Goal: Transaction & Acquisition: Subscribe to service/newsletter

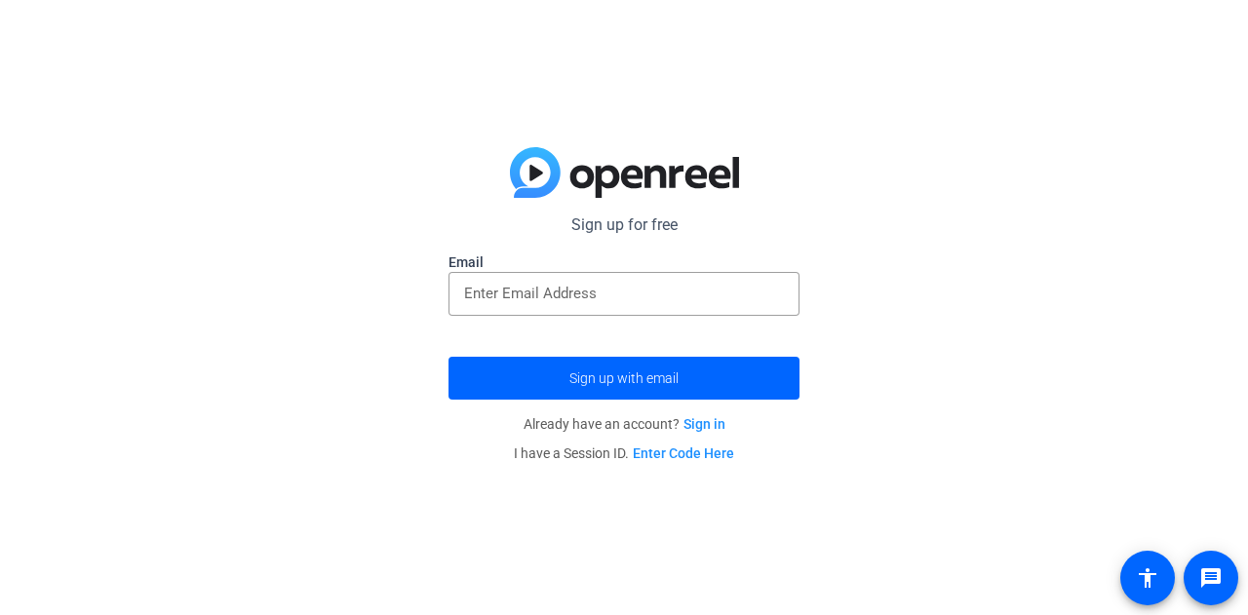
click at [636, 291] on input "email" at bounding box center [624, 293] width 320 height 23
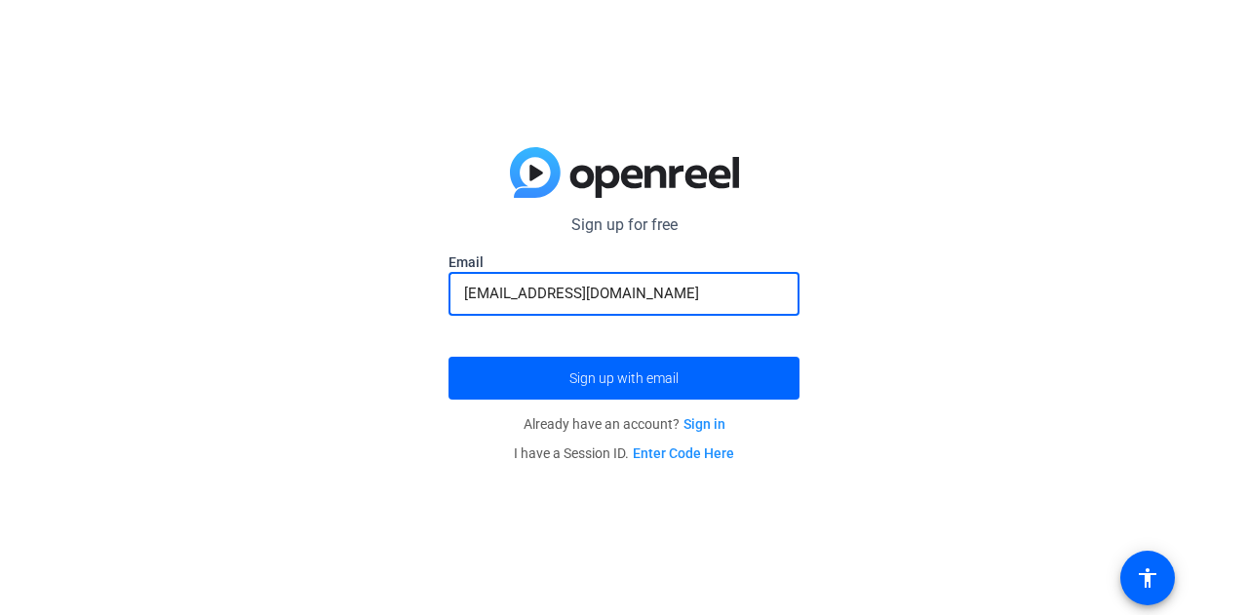
click at [448, 357] on button "Sign up with email" at bounding box center [623, 378] width 351 height 43
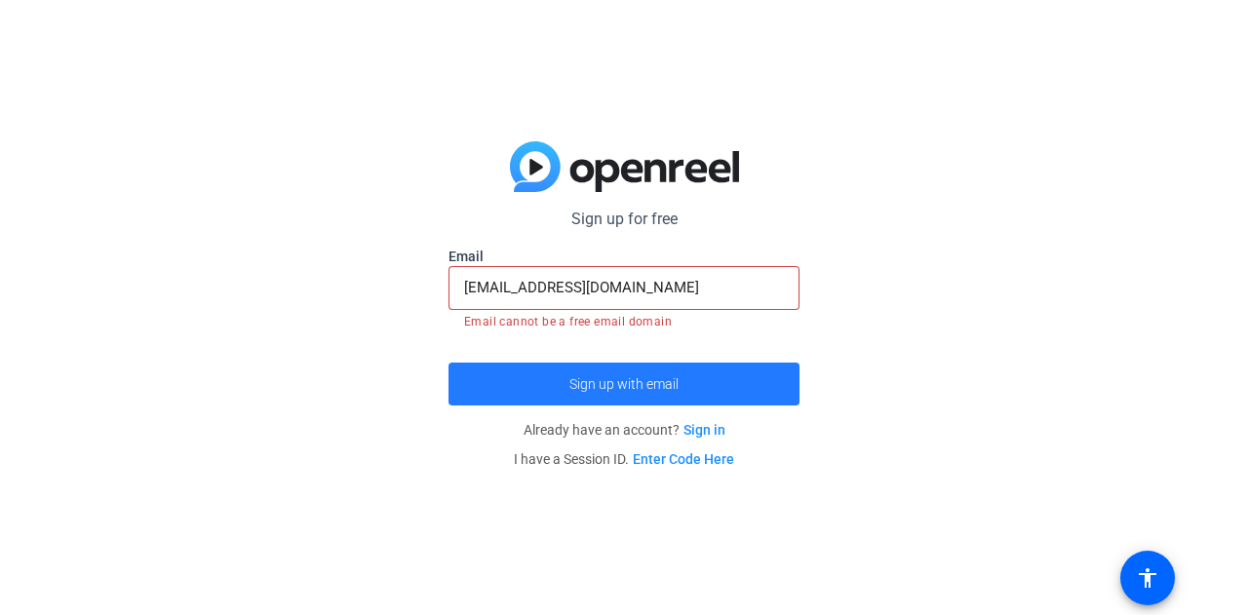
click at [646, 370] on span "submit" at bounding box center [623, 384] width 351 height 47
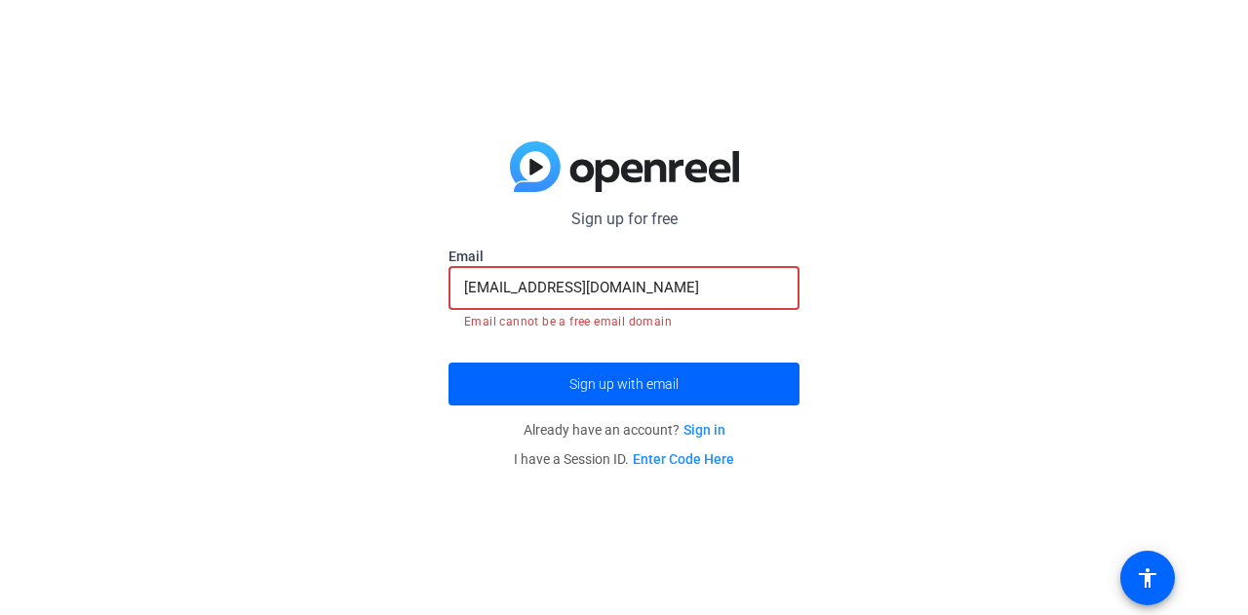
drag, startPoint x: 637, startPoint y: 285, endPoint x: 475, endPoint y: 320, distance: 165.6
click at [475, 320] on mat-form-field "[EMAIL_ADDRESS][DOMAIN_NAME] Email cannot be a free email domain" at bounding box center [623, 298] width 351 height 65
type input "L"
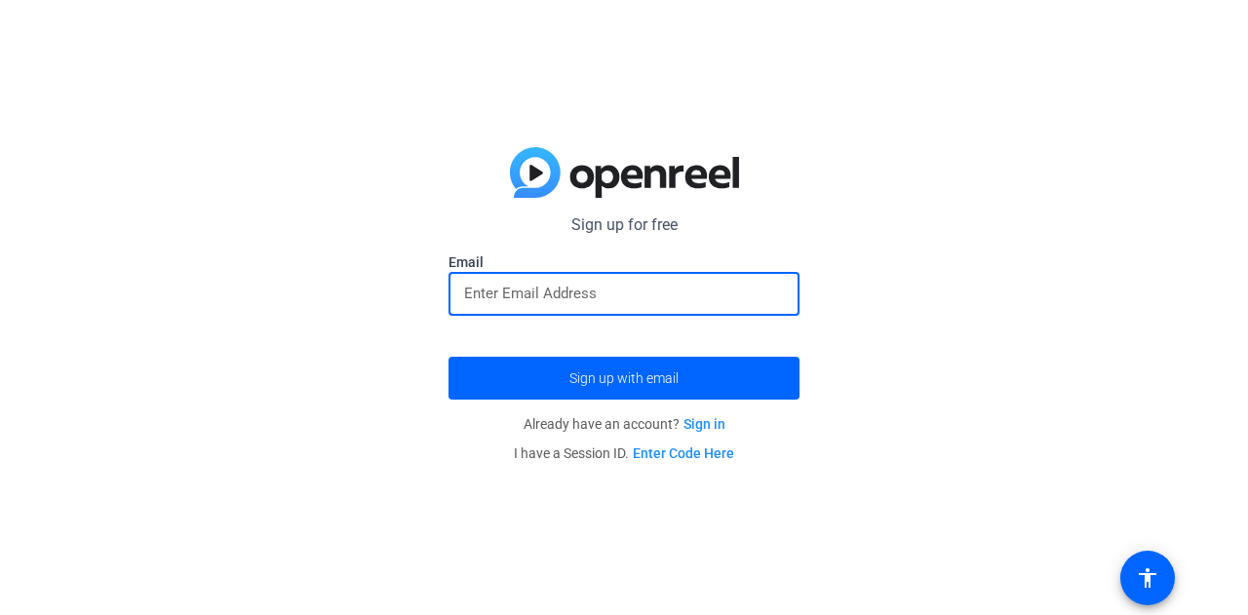
click at [448, 357] on button "Sign up with email" at bounding box center [623, 378] width 351 height 43
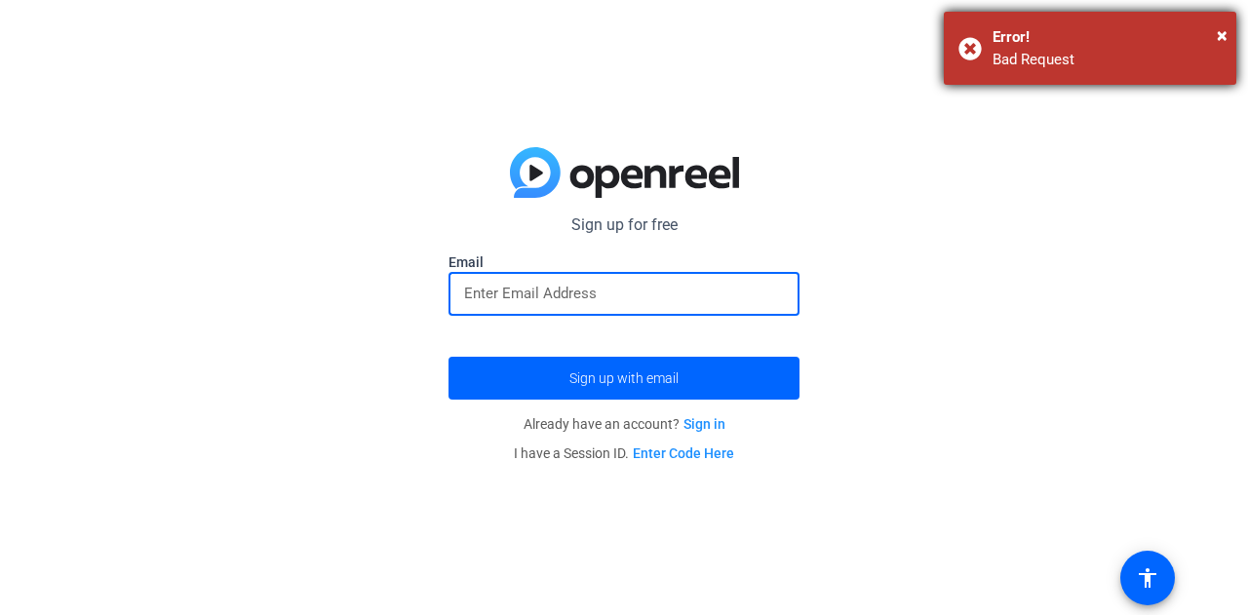
click at [1216, 35] on div "Error!" at bounding box center [1106, 37] width 229 height 22
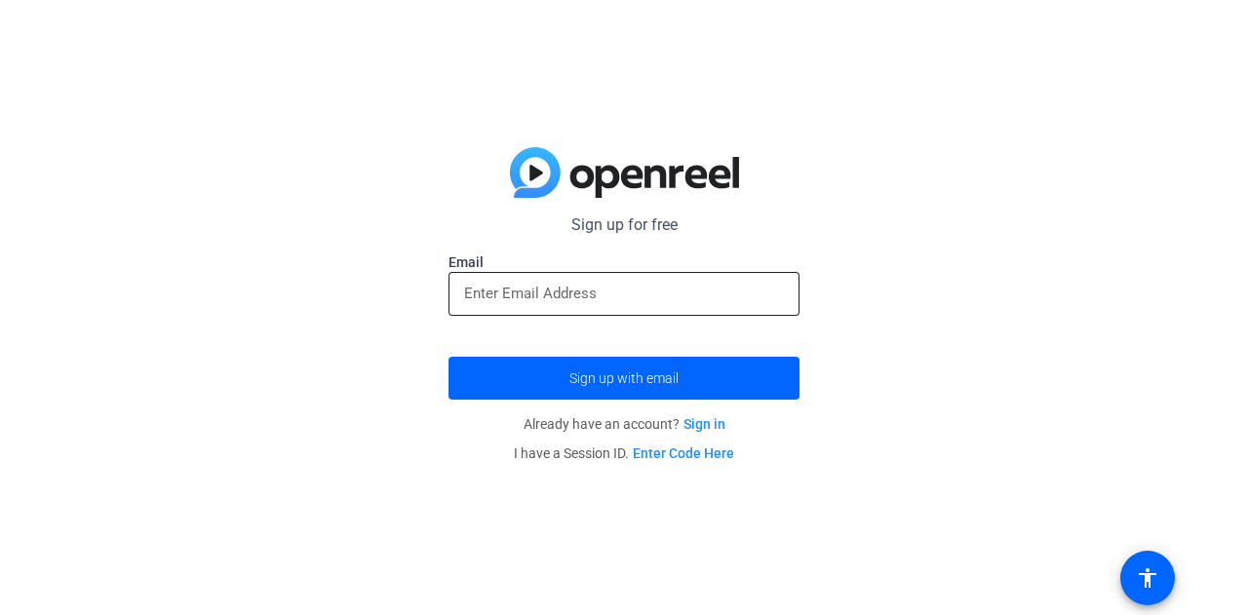
click at [584, 306] on div at bounding box center [624, 294] width 320 height 44
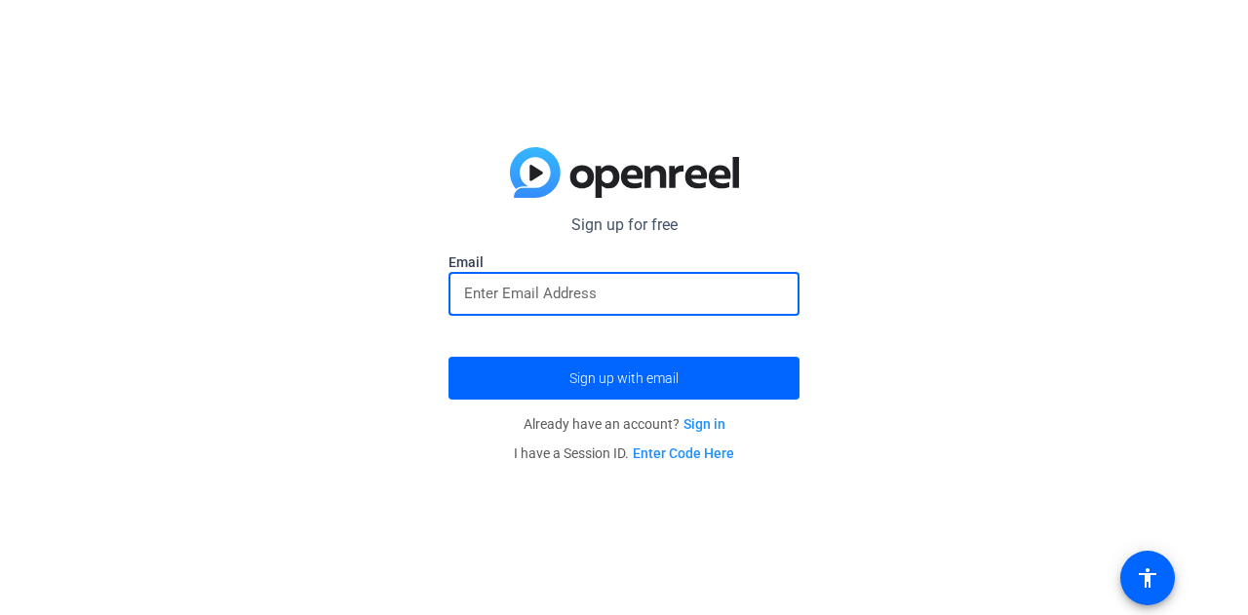
click at [563, 285] on input "email" at bounding box center [624, 293] width 320 height 23
type input "[EMAIL_ADDRESS][DOMAIN_NAME]"
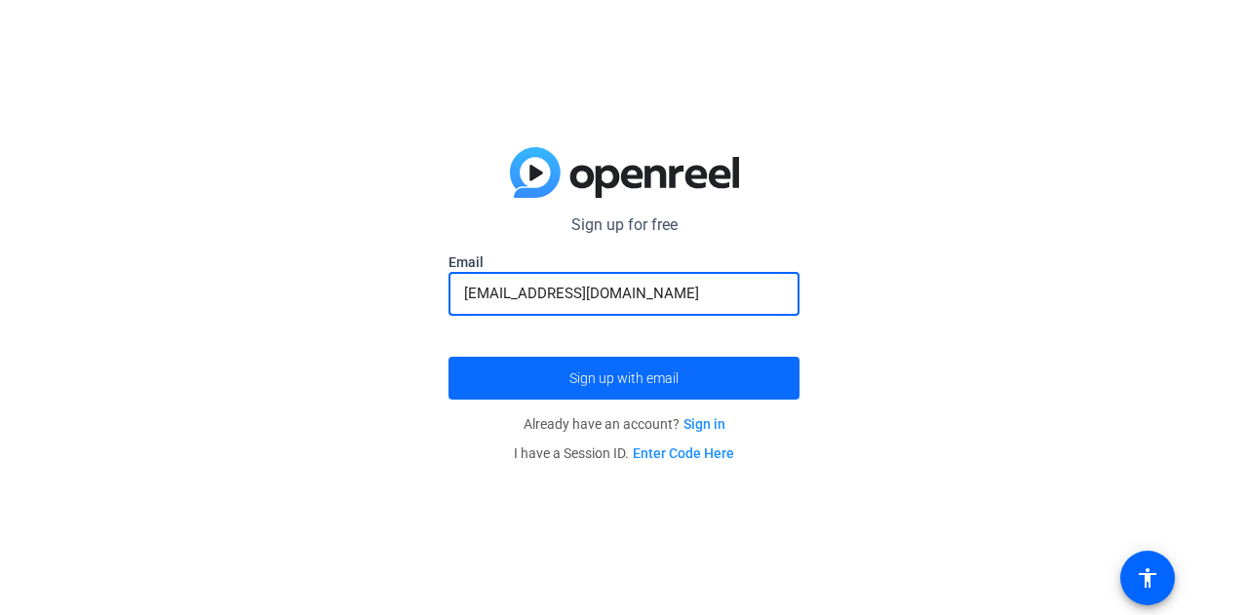
click at [689, 384] on span "submit" at bounding box center [623, 378] width 351 height 47
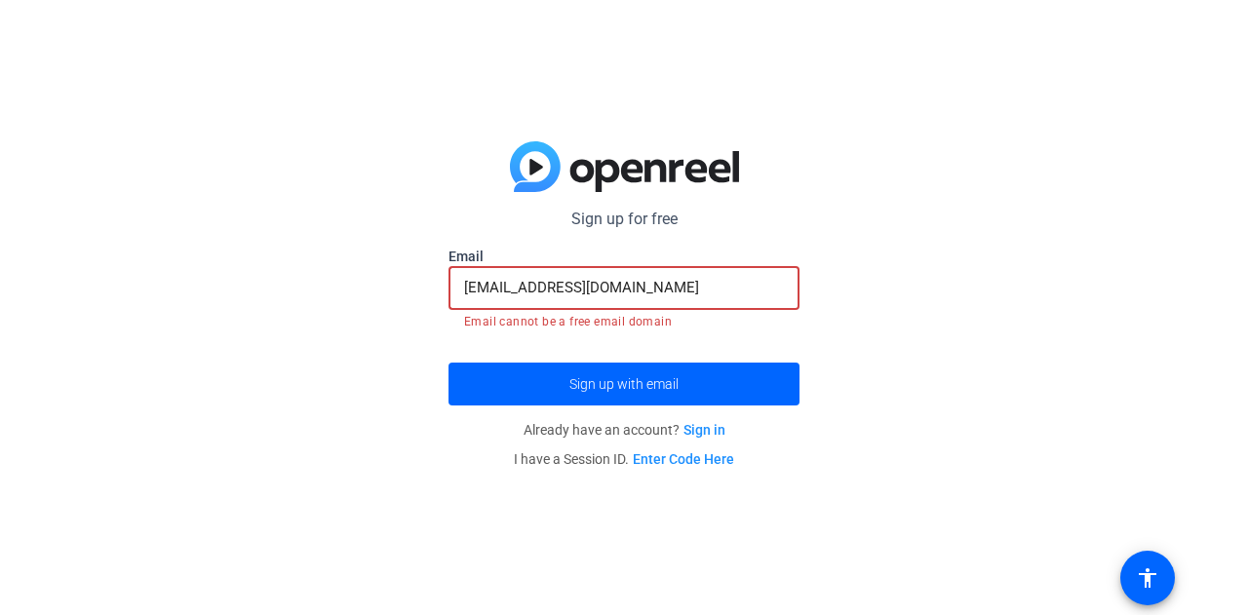
drag, startPoint x: 614, startPoint y: 291, endPoint x: 427, endPoint y: 332, distance: 191.8
click at [427, 332] on div "Sign up for free Email [EMAIL_ADDRESS][DOMAIN_NAME] Email cannot be a free emai…" at bounding box center [624, 307] width 1248 height 615
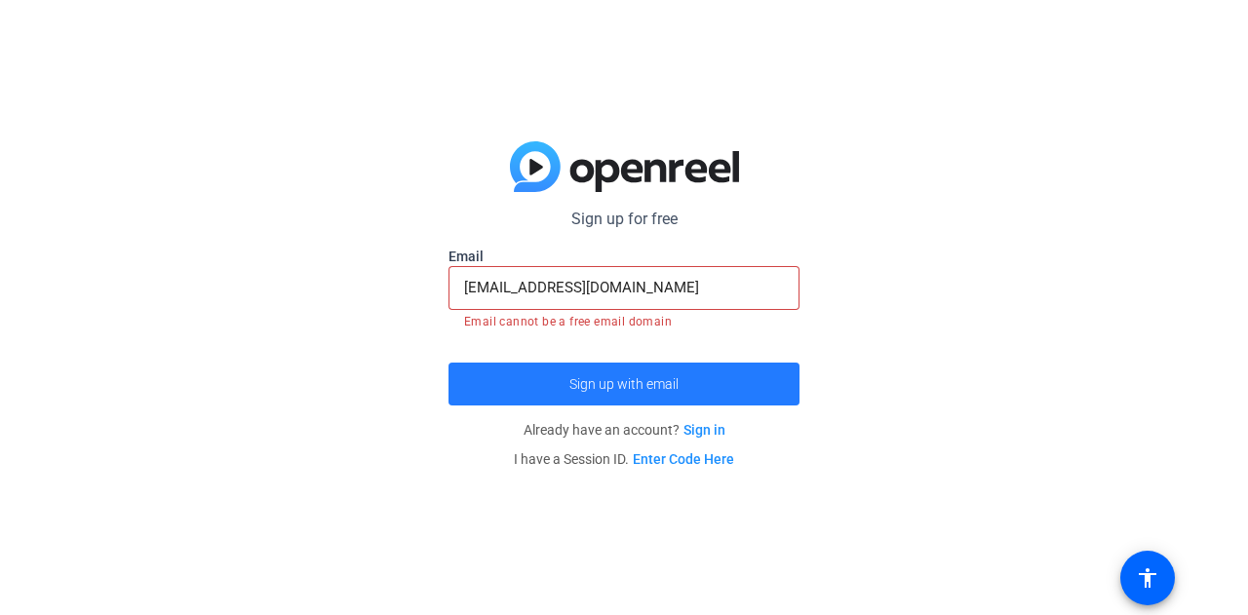
click at [633, 374] on span "submit" at bounding box center [623, 384] width 351 height 47
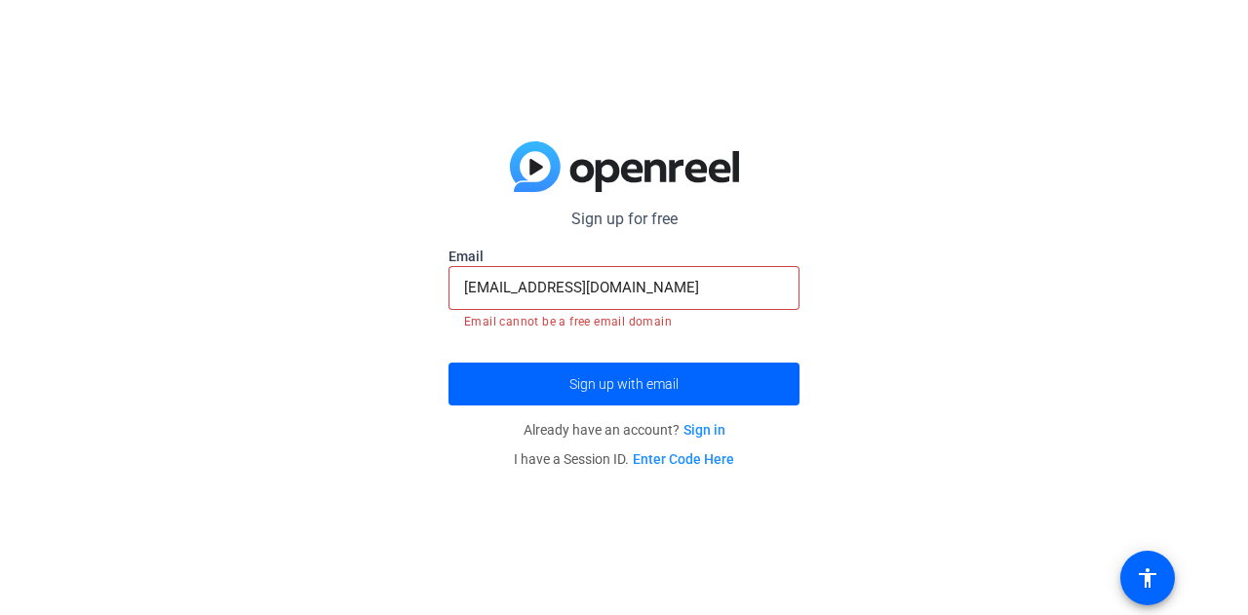
click at [621, 293] on input "[EMAIL_ADDRESS][DOMAIN_NAME]" at bounding box center [624, 287] width 320 height 23
drag, startPoint x: 621, startPoint y: 293, endPoint x: 469, endPoint y: 322, distance: 154.7
click at [469, 322] on mat-form-field "[EMAIL_ADDRESS][DOMAIN_NAME] Email cannot be a free email domain" at bounding box center [623, 298] width 351 height 65
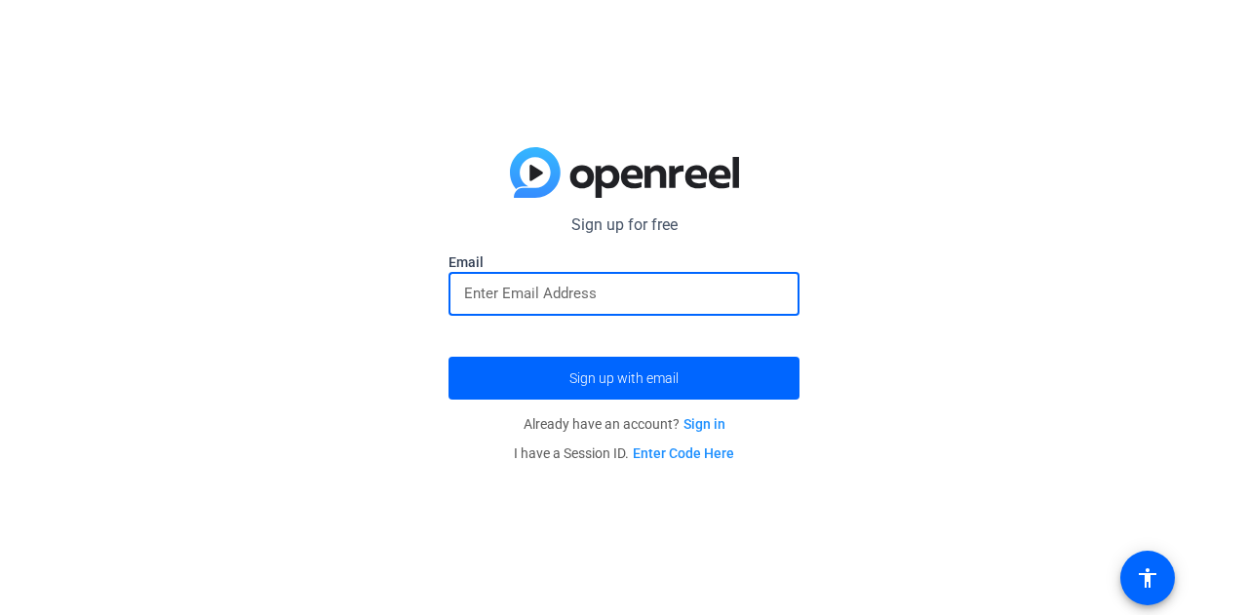
paste input "[EMAIL_ADDRESS][DOMAIN_NAME]"
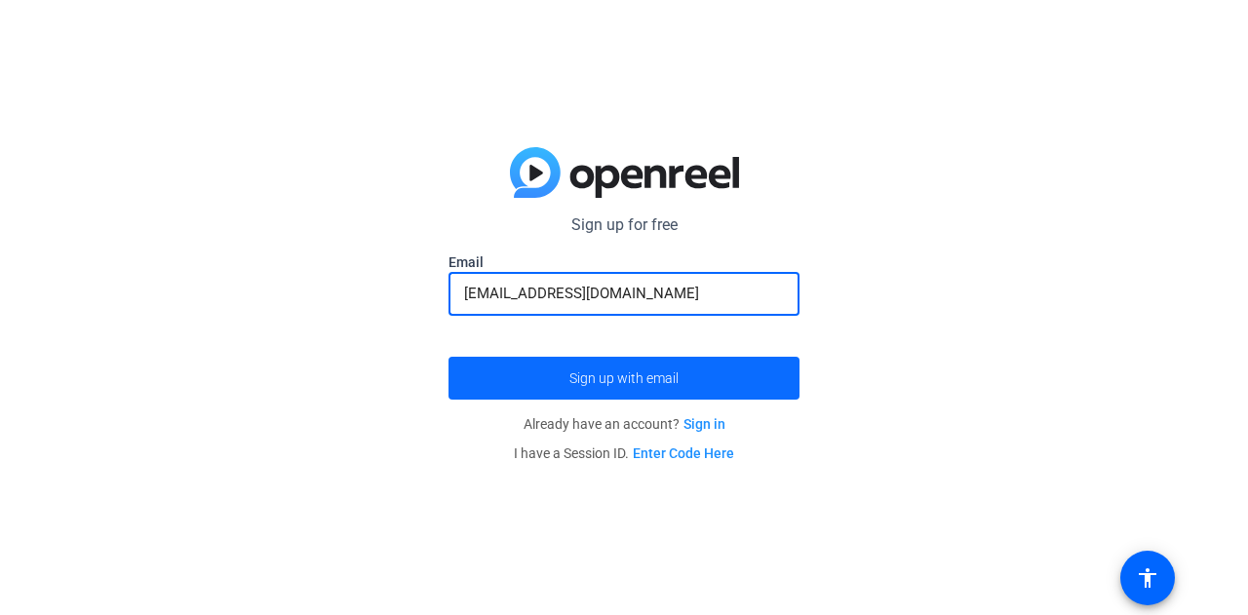
type input "[EMAIL_ADDRESS][DOMAIN_NAME]"
click at [566, 369] on span "submit" at bounding box center [623, 378] width 351 height 47
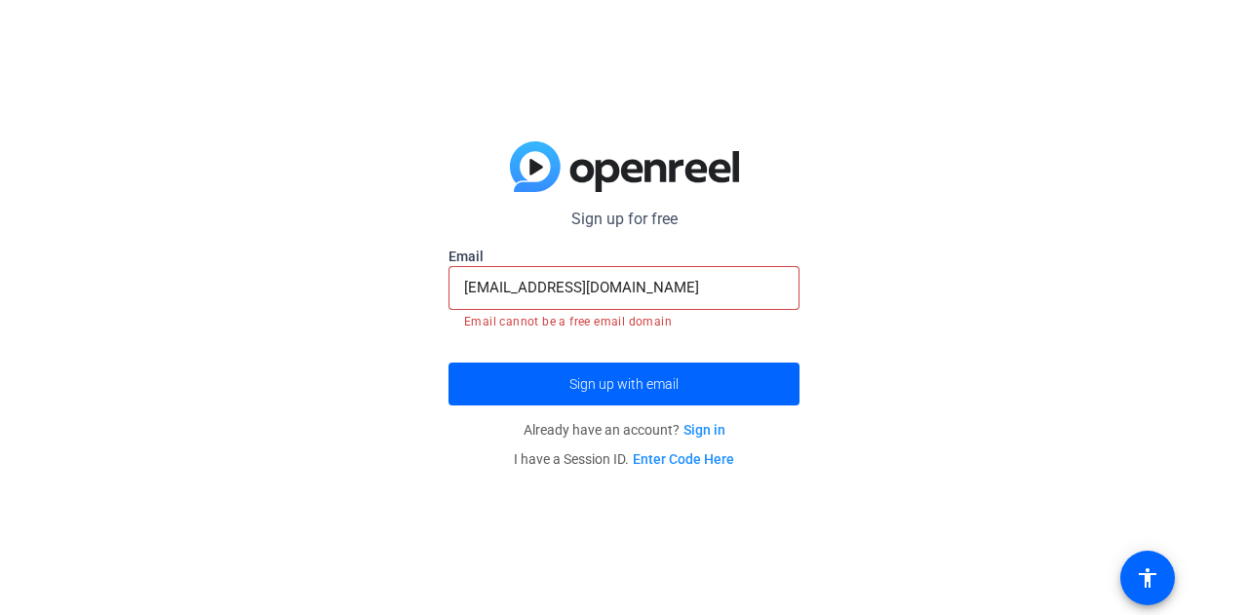
click at [685, 462] on link "Enter Code Here" at bounding box center [683, 459] width 101 height 16
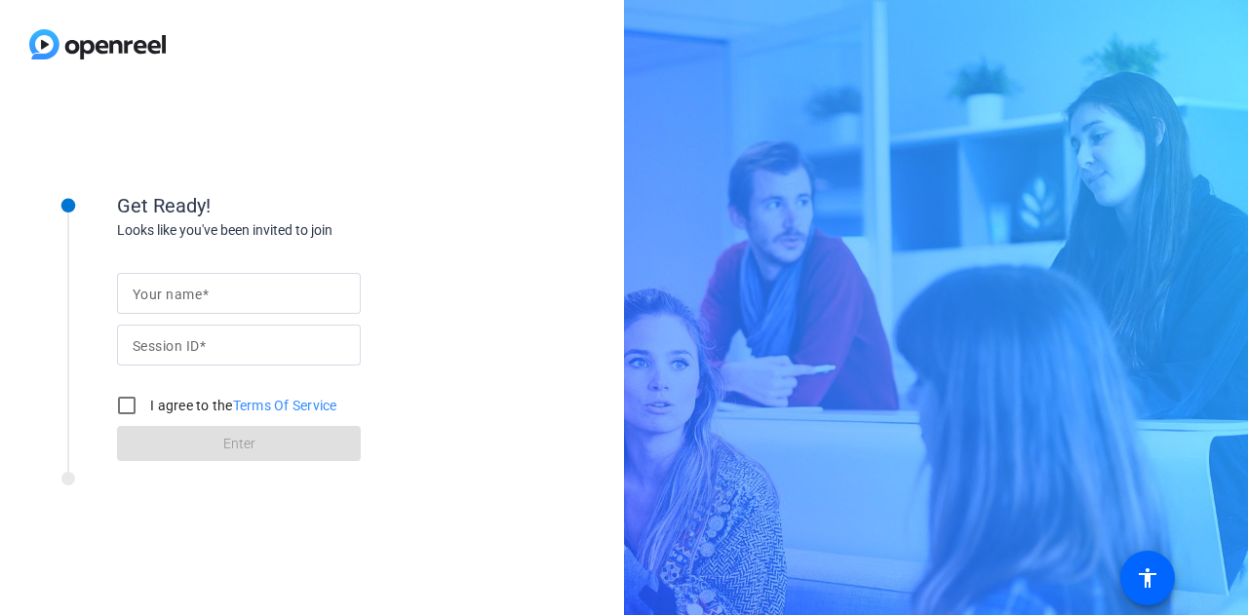
click at [234, 347] on input "Session ID" at bounding box center [239, 344] width 213 height 23
click at [214, 290] on input "Your name" at bounding box center [239, 293] width 213 height 23
type input "LorrieLynn"
click at [261, 340] on input "Session ID" at bounding box center [239, 344] width 213 height 23
type input "34675"
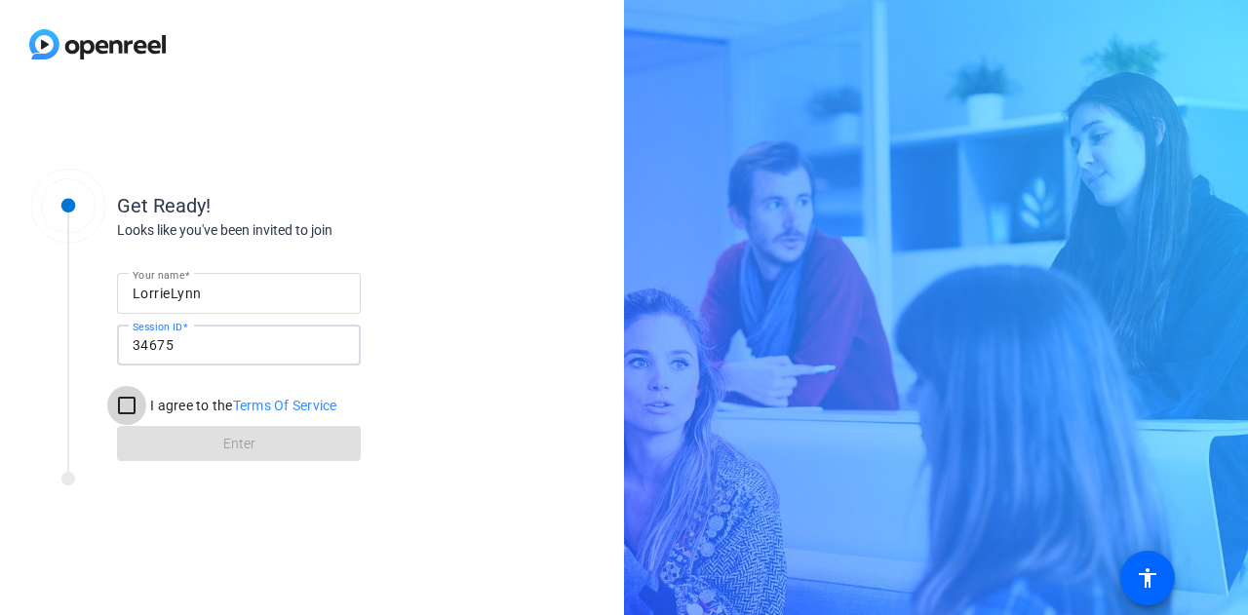
click at [137, 404] on input "I agree to the Terms Of Service" at bounding box center [126, 405] width 39 height 39
checkbox input "true"
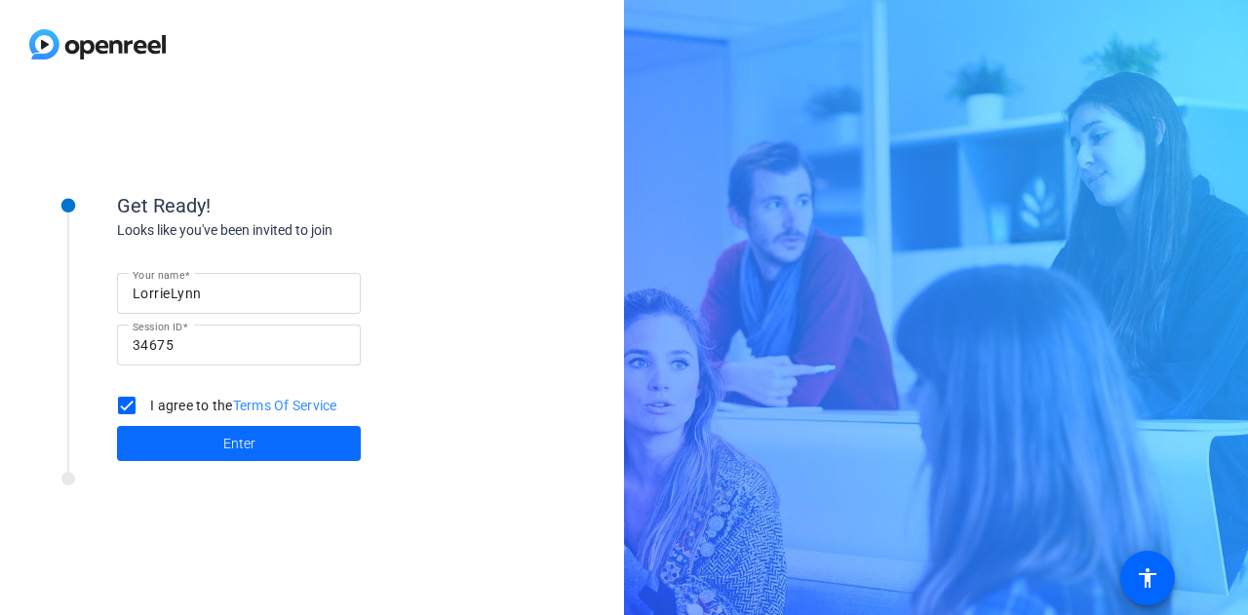
click at [171, 440] on span at bounding box center [239, 443] width 244 height 47
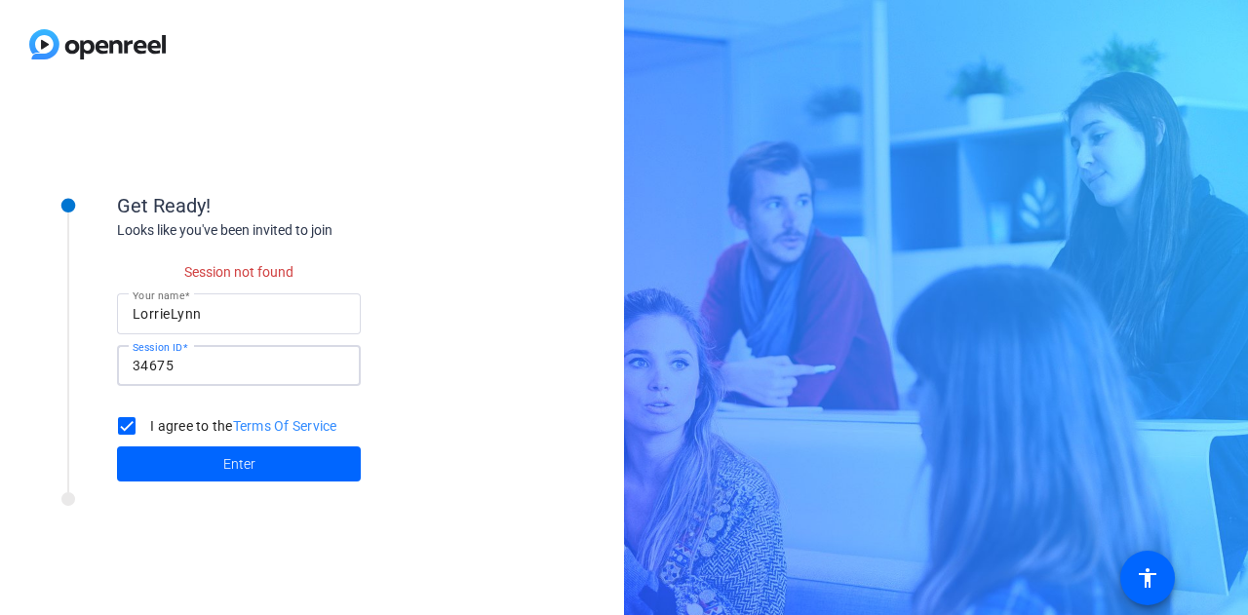
drag, startPoint x: 220, startPoint y: 366, endPoint x: 156, endPoint y: 368, distance: 64.4
click at [156, 368] on input "34675" at bounding box center [239, 365] width 213 height 23
click at [213, 451] on span at bounding box center [239, 464] width 244 height 47
click at [186, 368] on input "34698" at bounding box center [239, 365] width 213 height 23
click at [146, 355] on input "34698" at bounding box center [239, 365] width 213 height 23
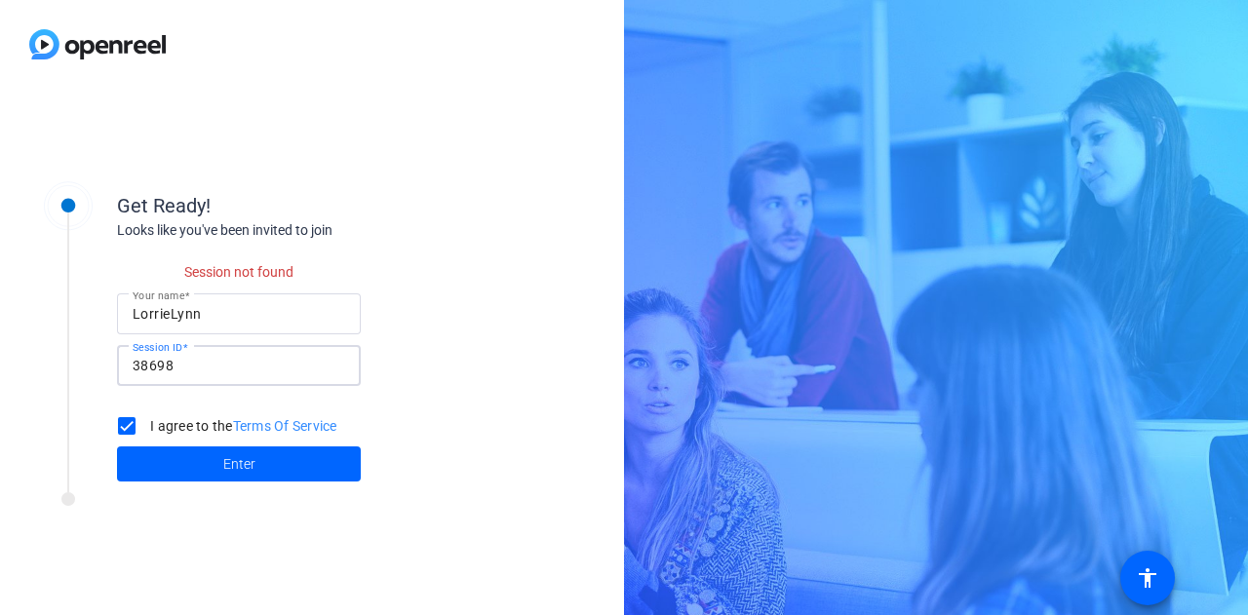
click button "Enter" at bounding box center [239, 463] width 244 height 35
click at [229, 365] on input "38698" at bounding box center [239, 365] width 213 height 23
type input "38698889"
click at [226, 462] on span "Enter" at bounding box center [239, 464] width 32 height 20
